Goal: Transaction & Acquisition: Book appointment/travel/reservation

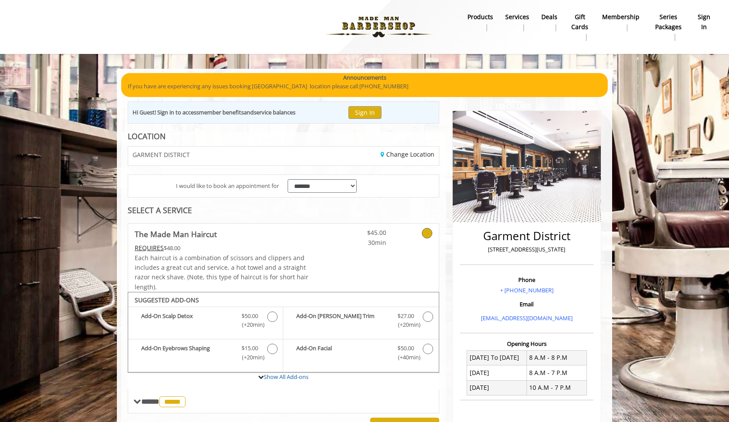
scroll to position [212, 0]
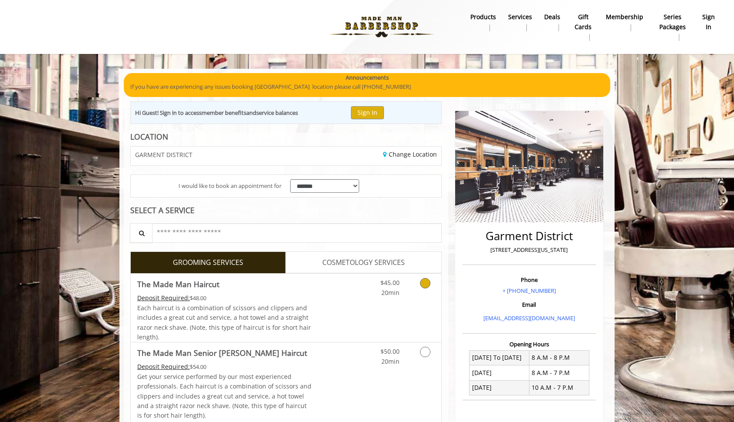
click at [228, 285] on span "The Made Man Haircut" at bounding box center [224, 284] width 175 height 12
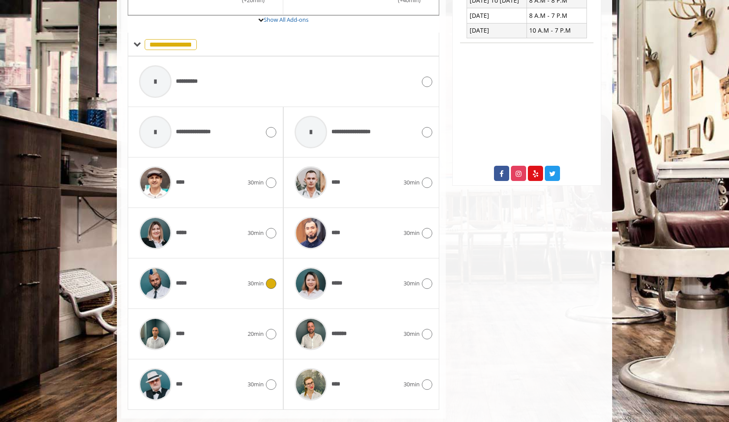
click at [227, 285] on div "*****" at bounding box center [191, 283] width 113 height 41
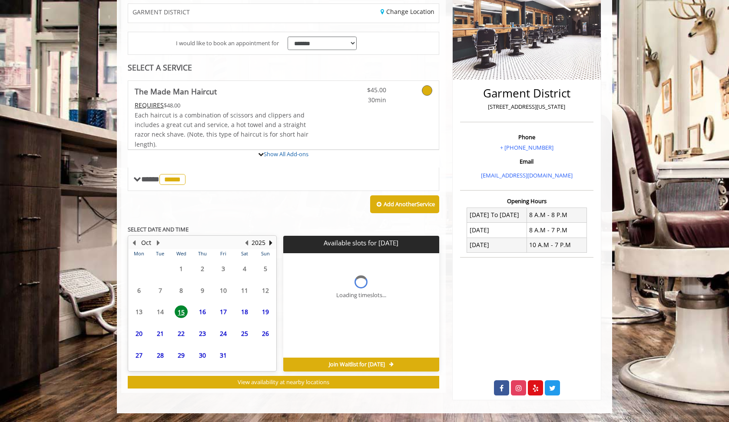
scroll to position [214, 0]
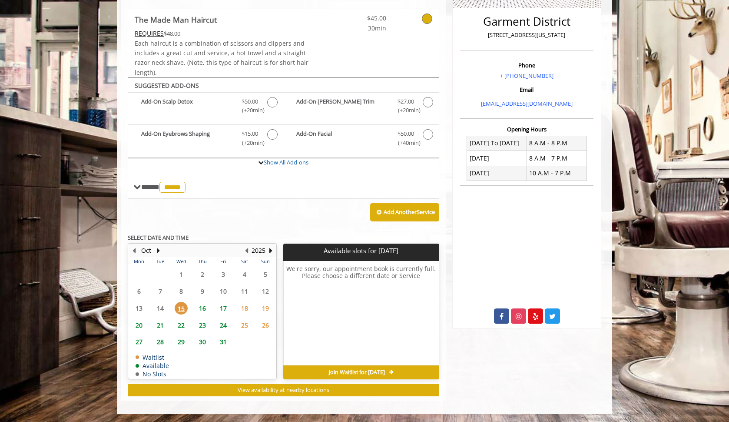
click at [200, 309] on span "16" at bounding box center [202, 308] width 13 height 13
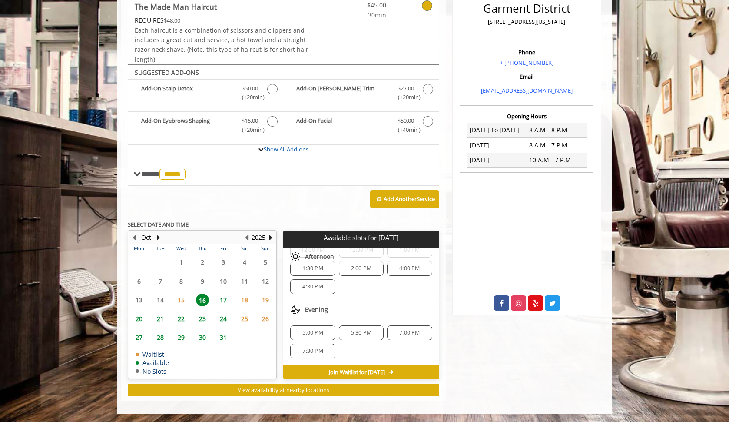
scroll to position [112, 0]
click at [224, 297] on span "17" at bounding box center [223, 299] width 13 height 13
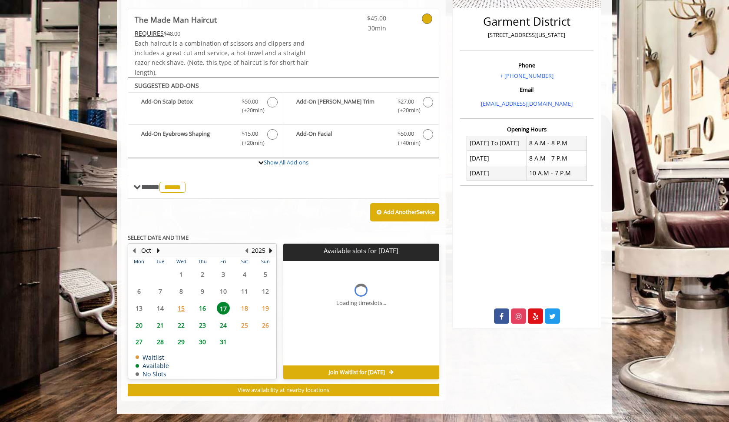
scroll to position [227, 0]
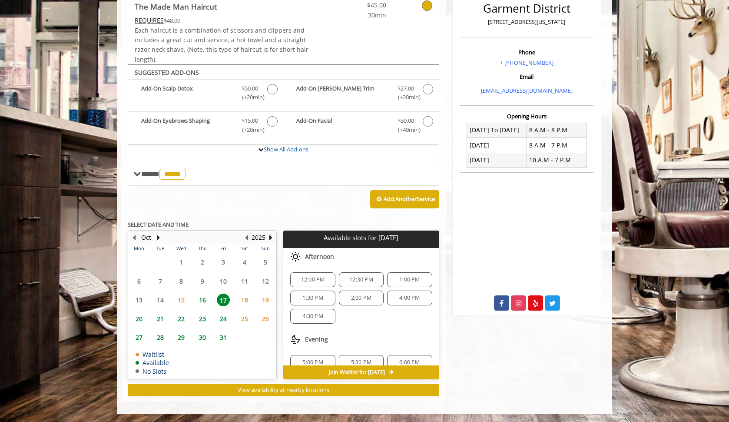
click at [199, 301] on span "16" at bounding box center [202, 299] width 13 height 13
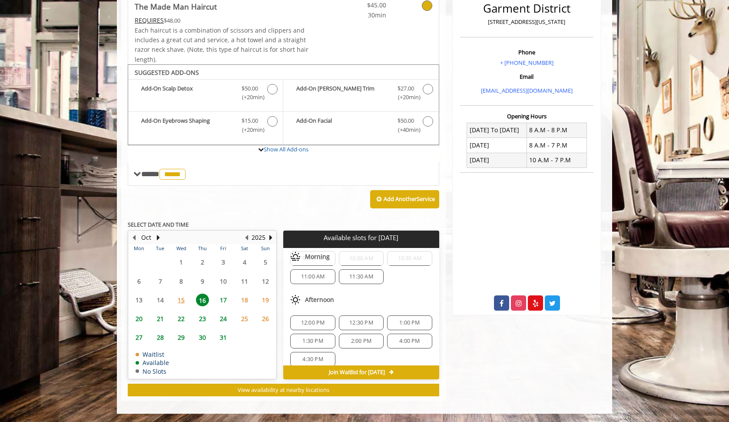
scroll to position [23, 0]
